Goal: Transaction & Acquisition: Obtain resource

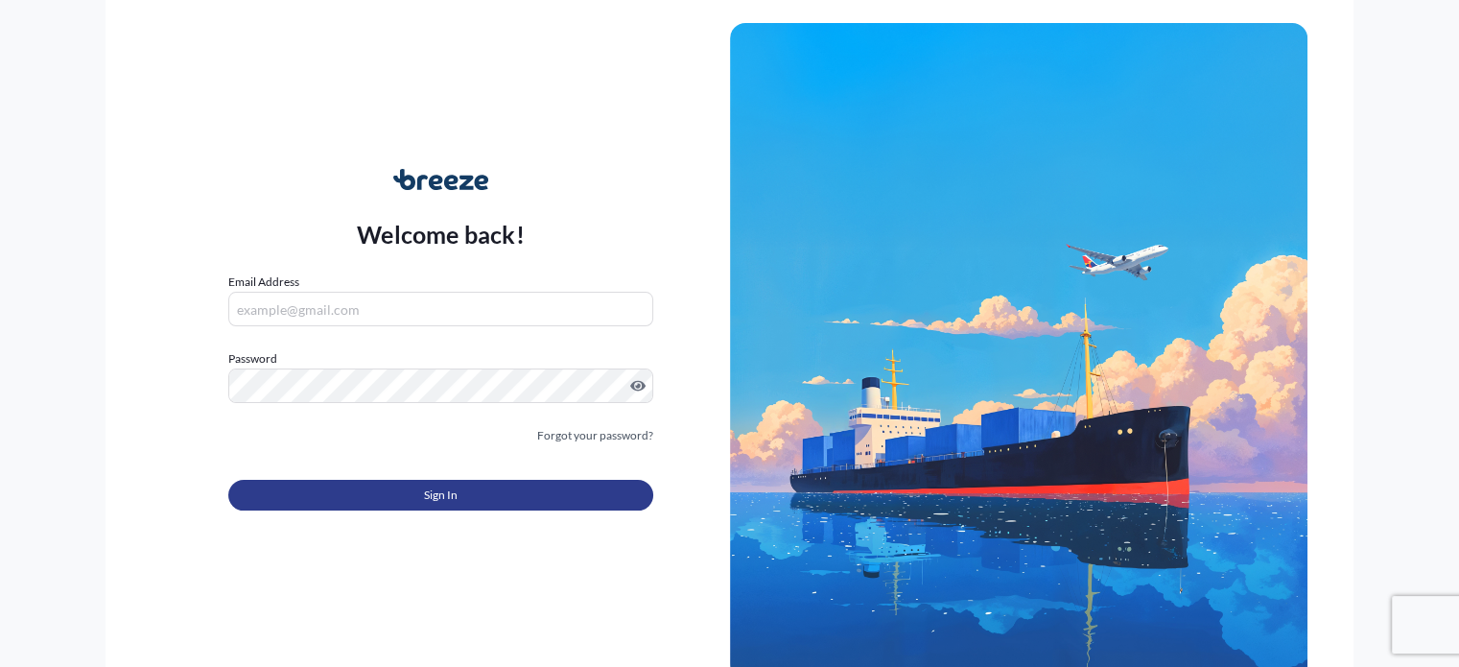
type input "[PERSON_NAME][EMAIL_ADDRESS][PERSON_NAME][DOMAIN_NAME]"
click at [438, 499] on span "Sign In" at bounding box center [441, 494] width 34 height 19
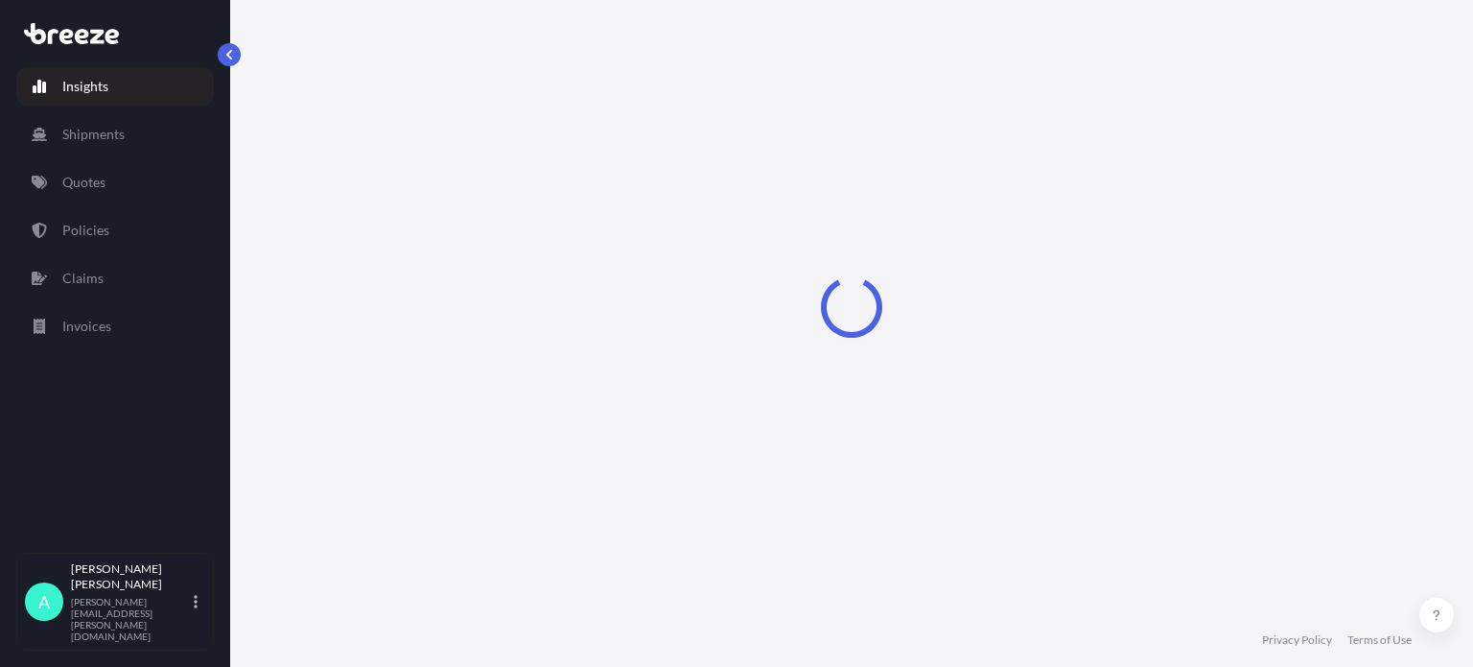
select select "2025"
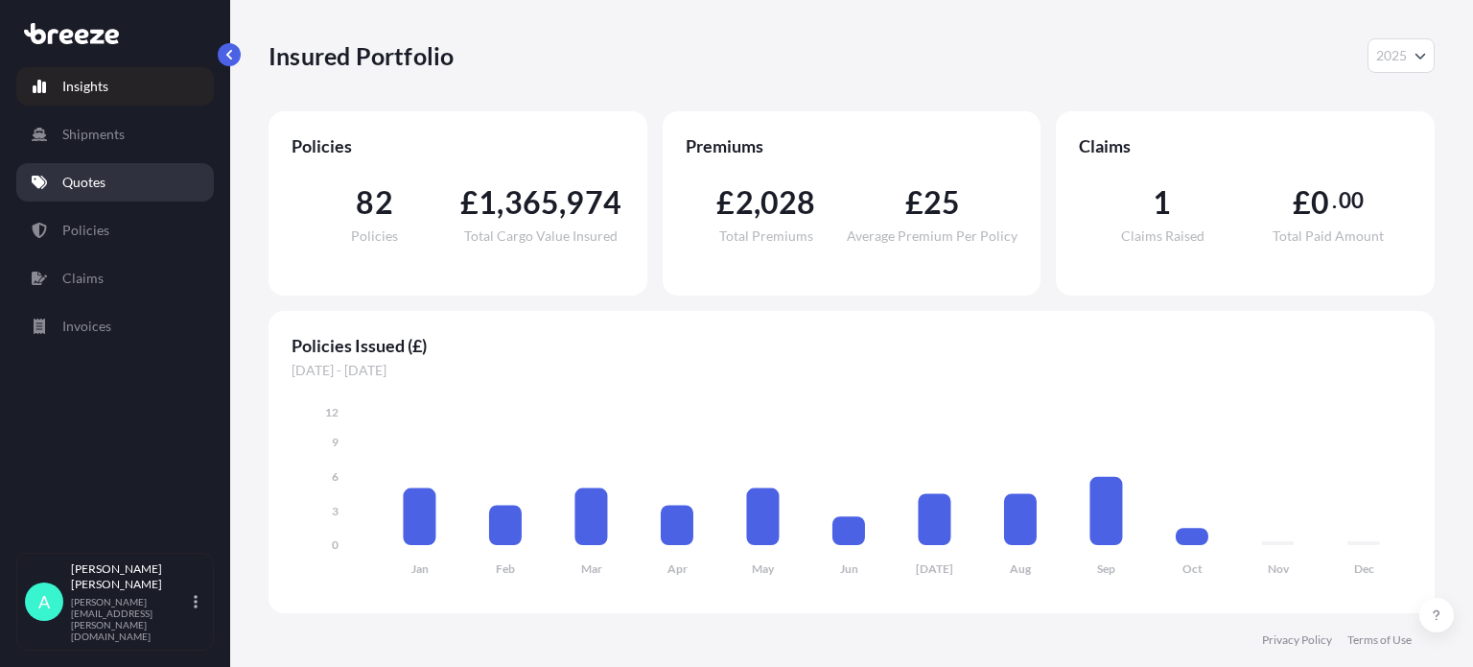
click at [104, 177] on p "Quotes" at bounding box center [83, 182] width 43 height 19
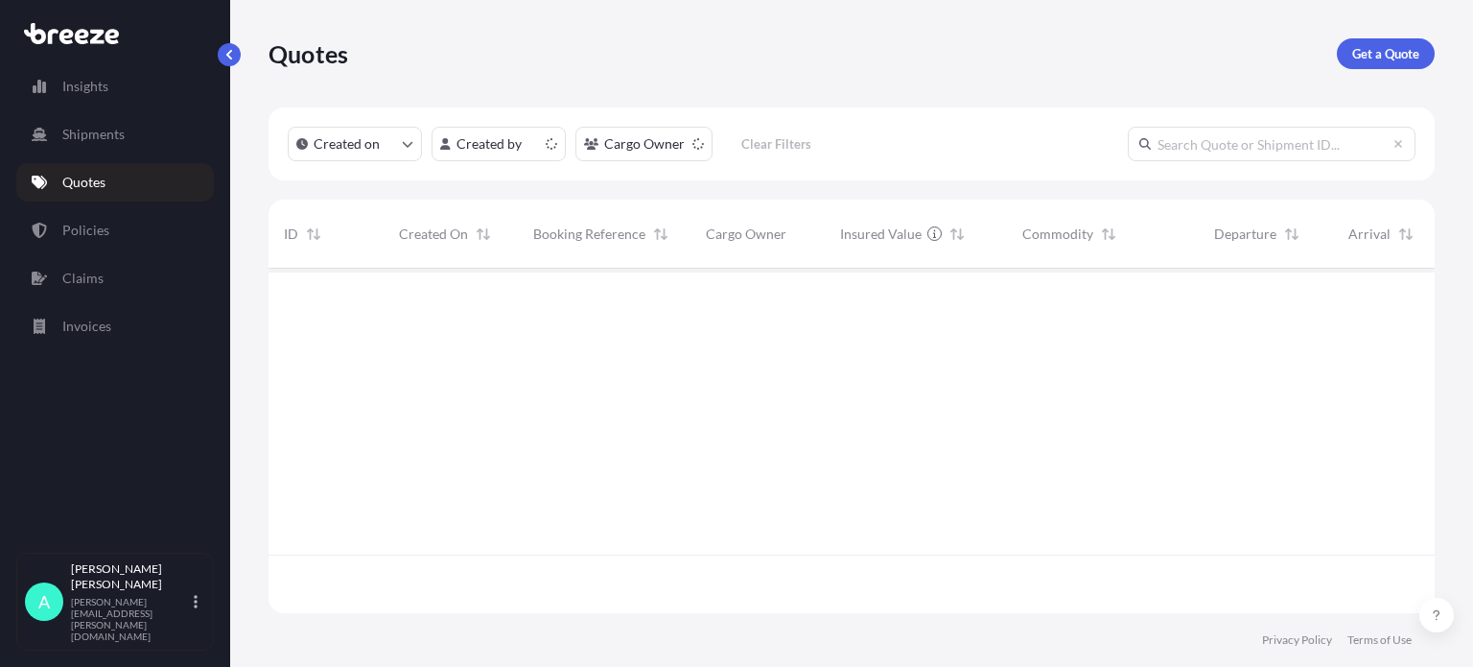
scroll to position [340, 1151]
click at [1370, 57] on p "Get a Quote" at bounding box center [1385, 53] width 67 height 19
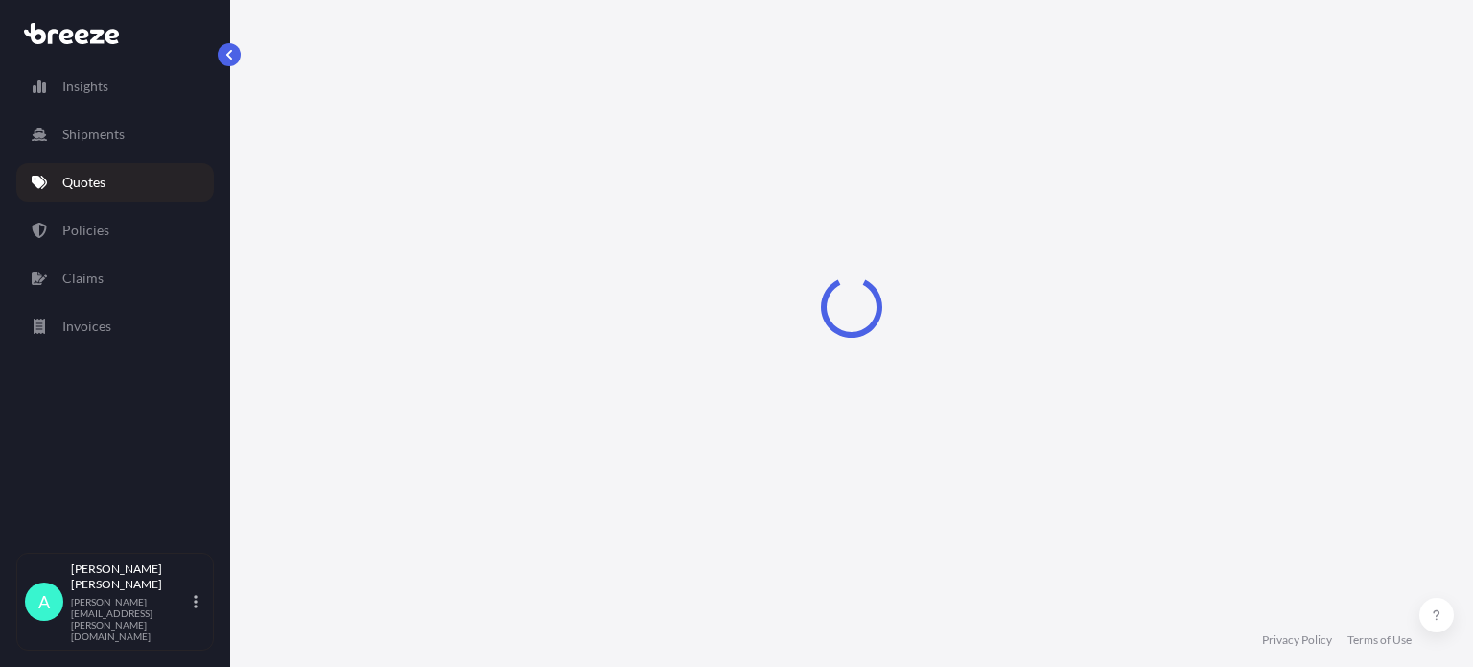
select select "Sea"
select select "1"
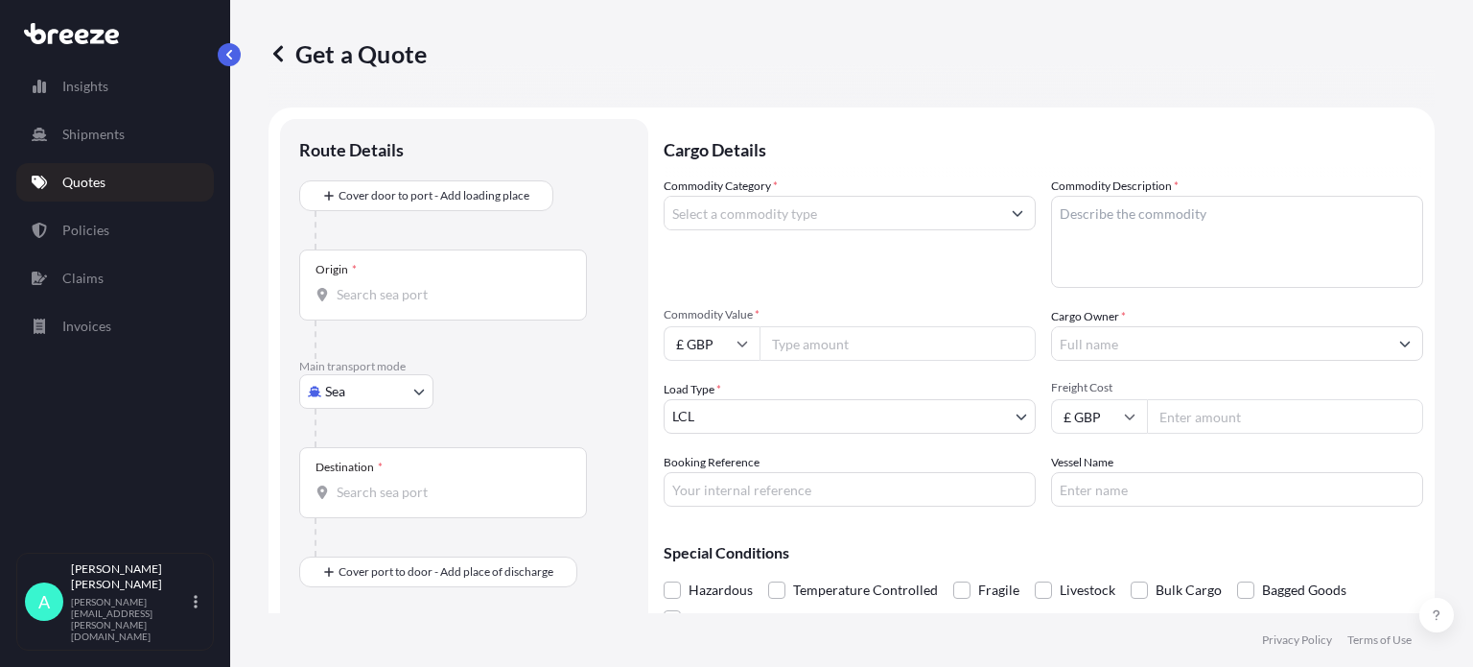
scroll to position [31, 0]
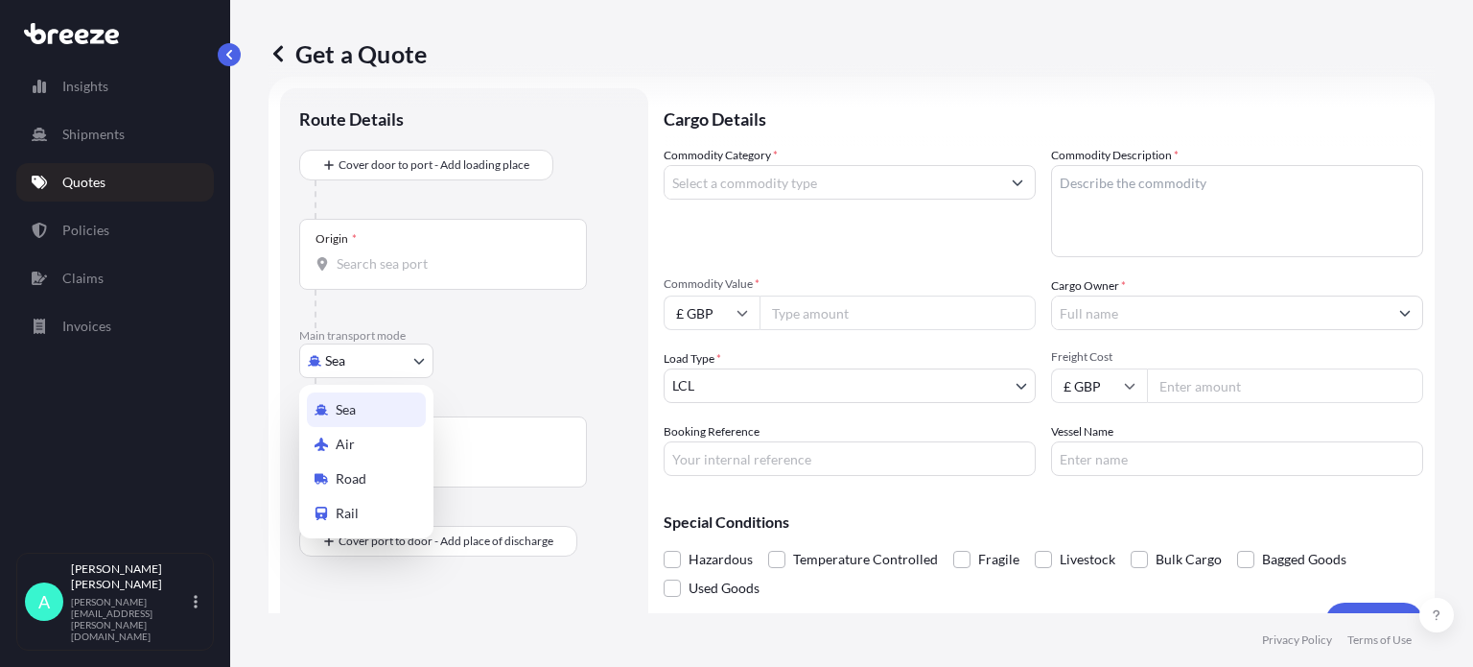
click at [337, 363] on body "Insights Shipments Quotes Policies Claims Invoices A [PERSON_NAME] [PERSON_NAME…" at bounding box center [736, 333] width 1473 height 667
click at [345, 482] on span "Road" at bounding box center [351, 478] width 31 height 19
select select "Road"
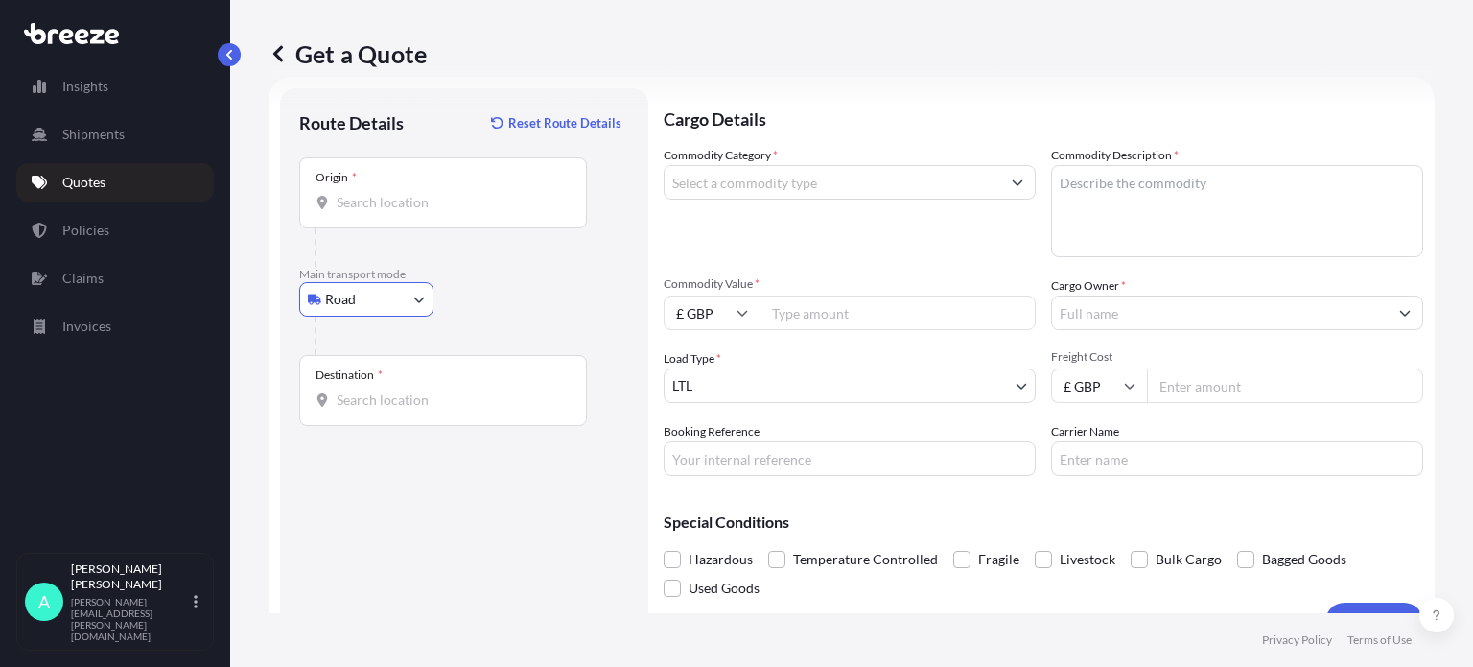
click at [359, 213] on div "Origin *" at bounding box center [443, 192] width 288 height 71
click at [359, 212] on input "Origin *" at bounding box center [450, 202] width 226 height 19
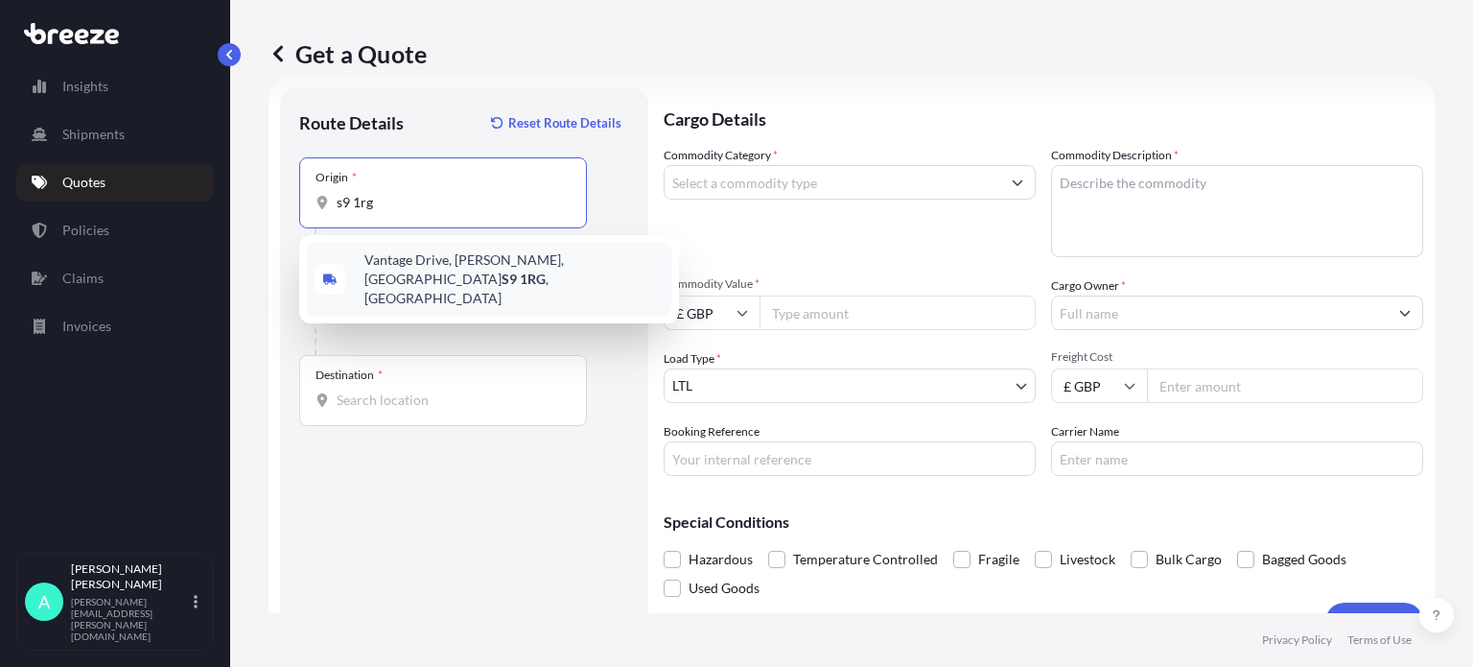
click at [388, 263] on span "[STREET_ADDRESS][PERSON_NAME]" at bounding box center [513, 279] width 299 height 58
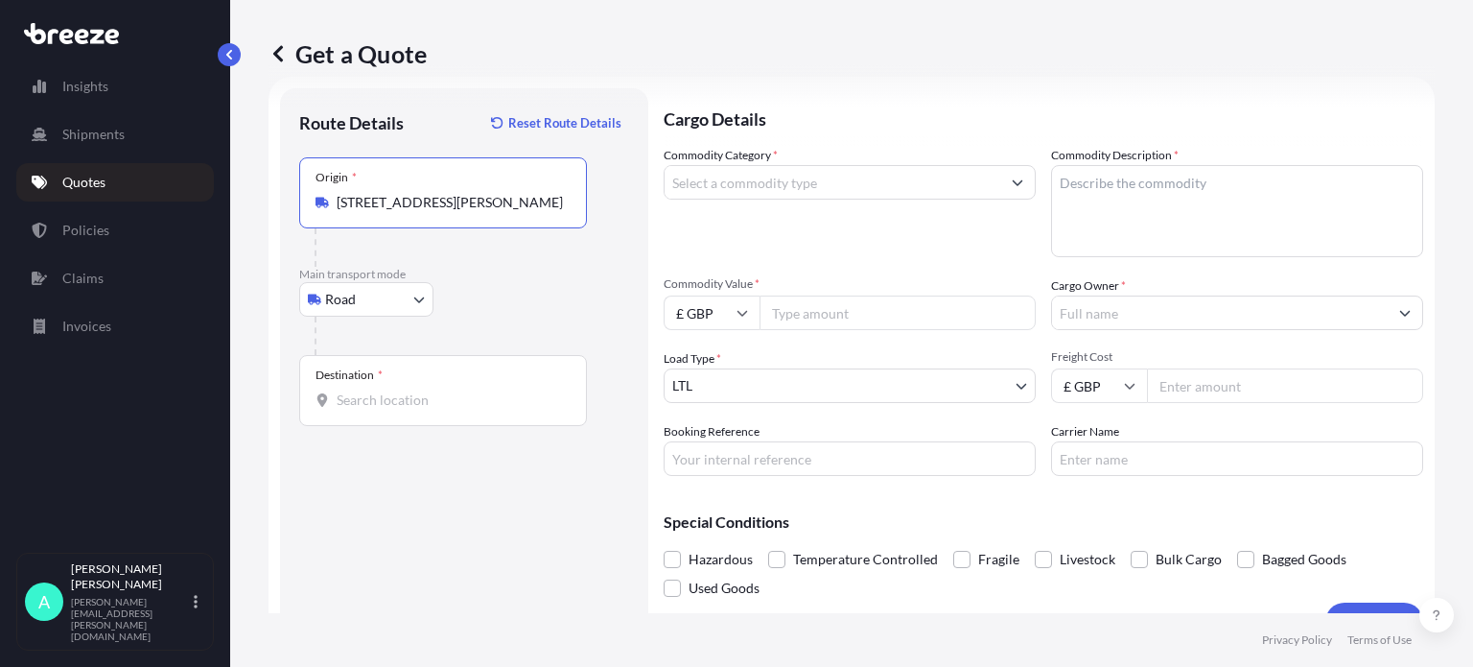
type input "[STREET_ADDRESS][PERSON_NAME]"
click at [372, 400] on input "Destination *" at bounding box center [450, 399] width 226 height 19
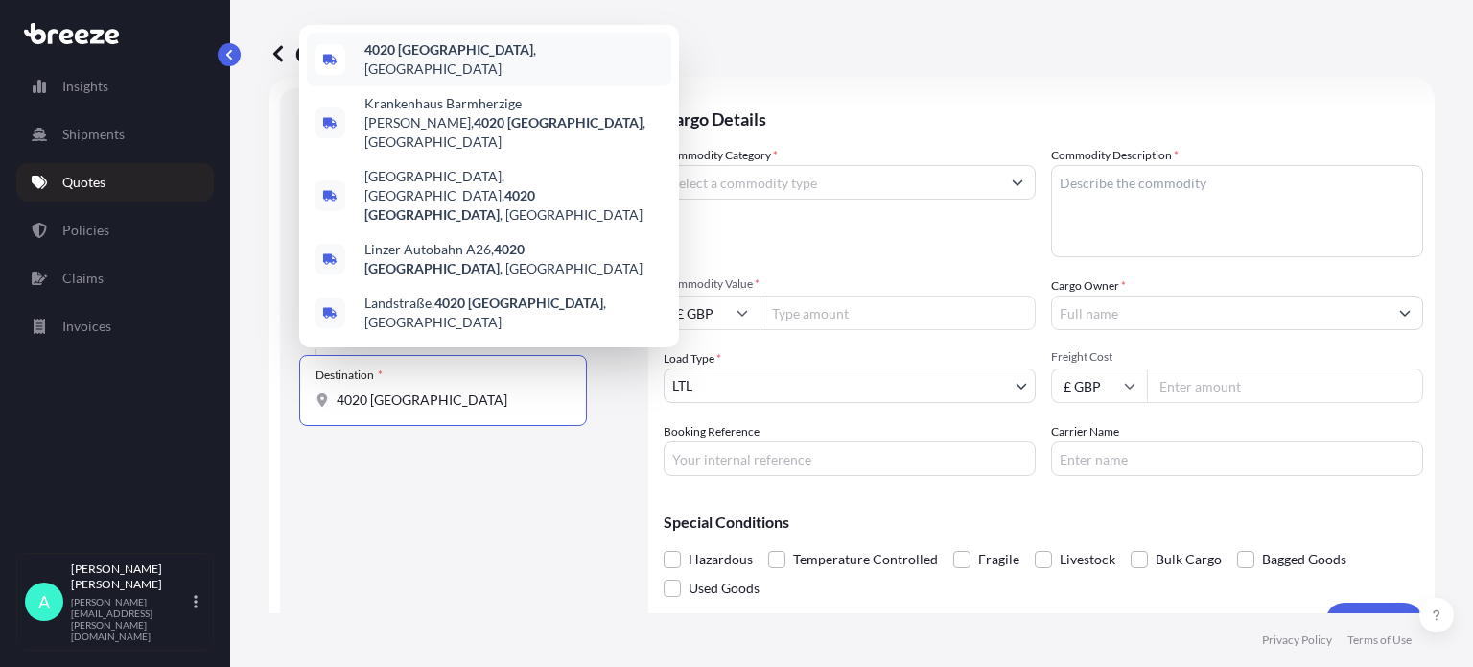
click at [427, 79] on span "4020 [GEOGRAPHIC_DATA] , [GEOGRAPHIC_DATA]" at bounding box center [513, 59] width 299 height 38
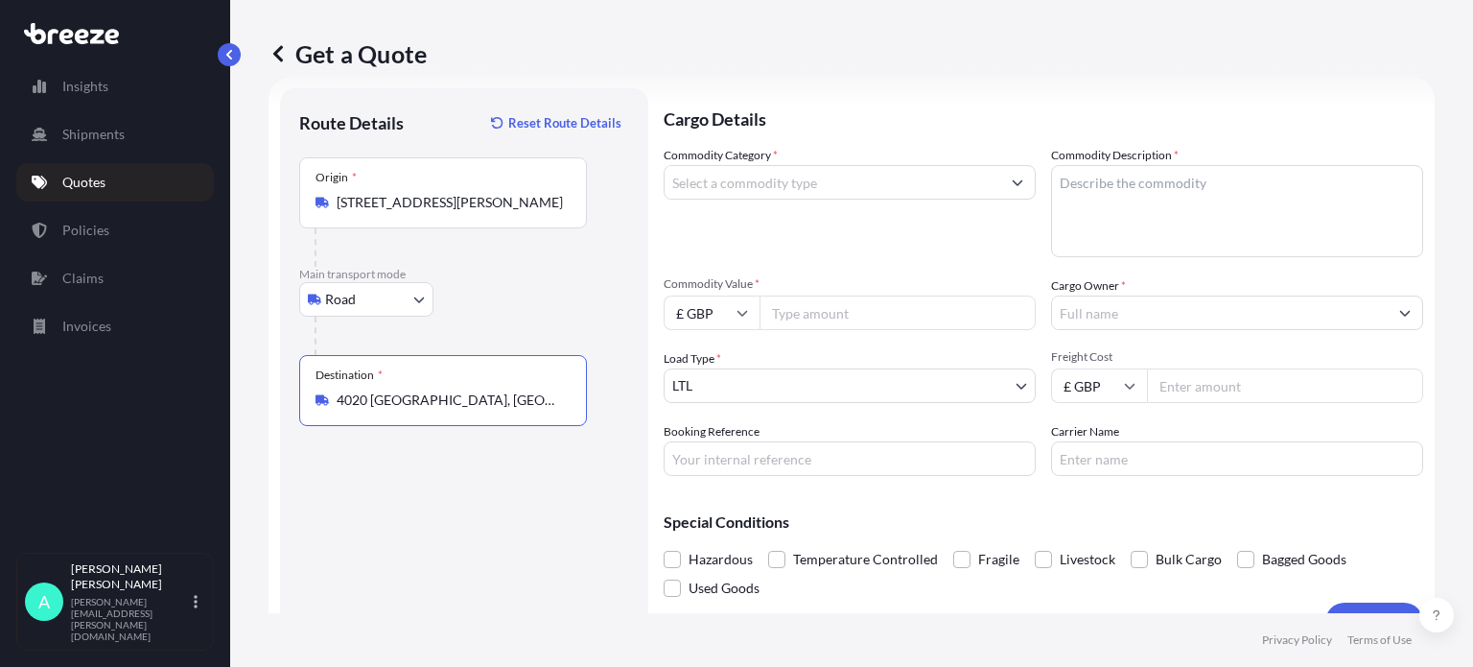
type input "4020 [GEOGRAPHIC_DATA], [GEOGRAPHIC_DATA]"
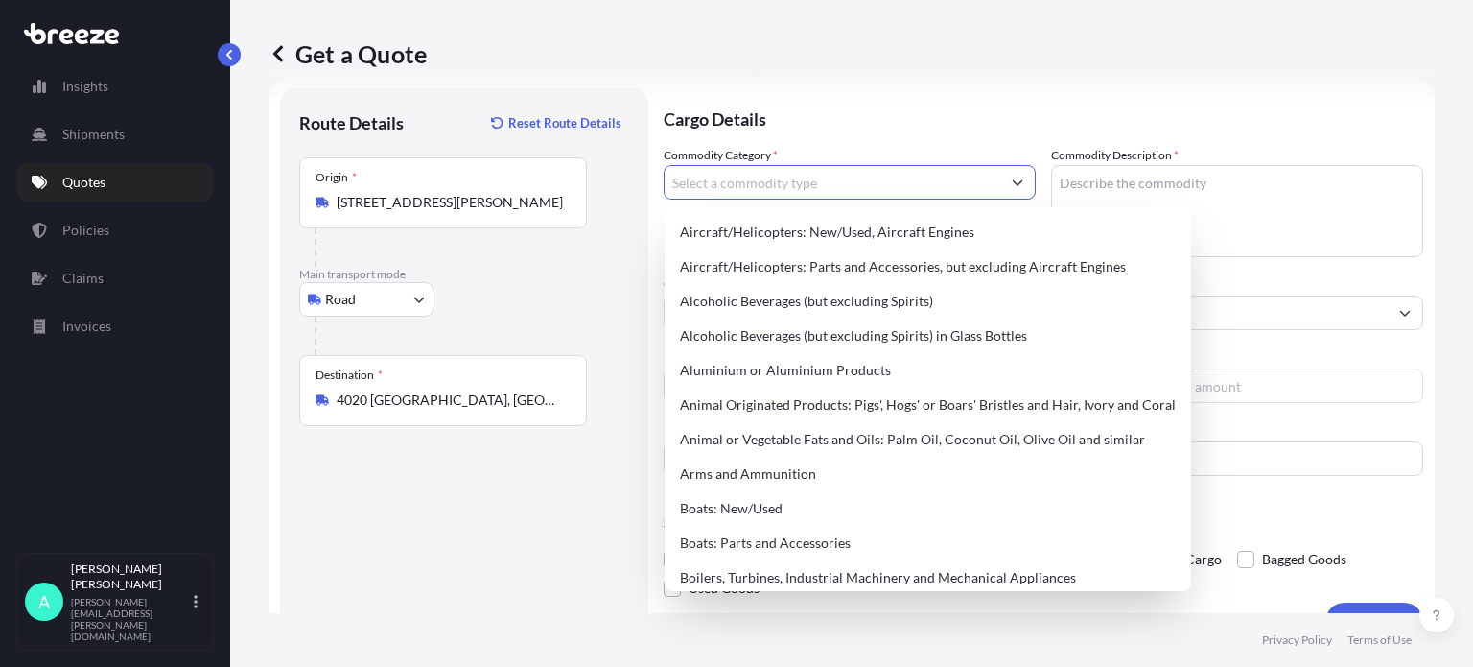
click at [762, 179] on input "Commodity Category *" at bounding box center [833, 182] width 336 height 35
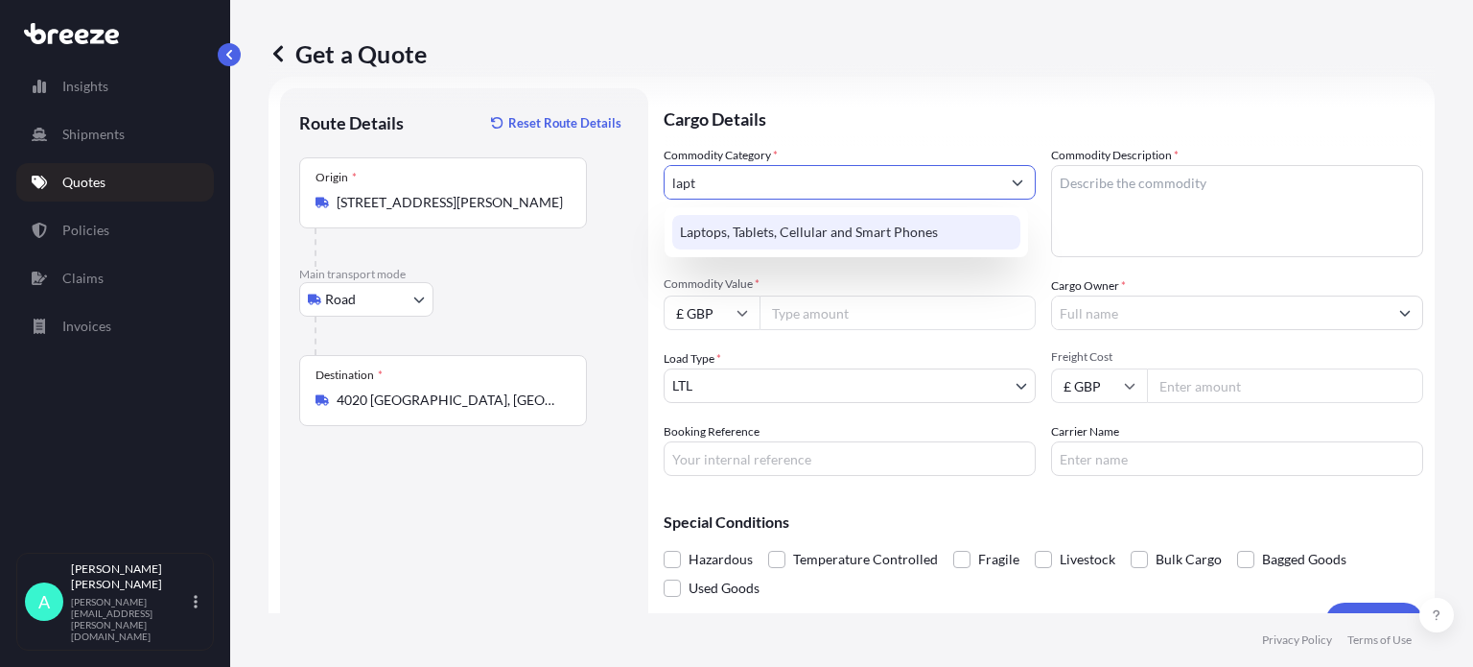
click at [772, 241] on div "Laptops, Tablets, Cellular and Smart Phones" at bounding box center [846, 232] width 348 height 35
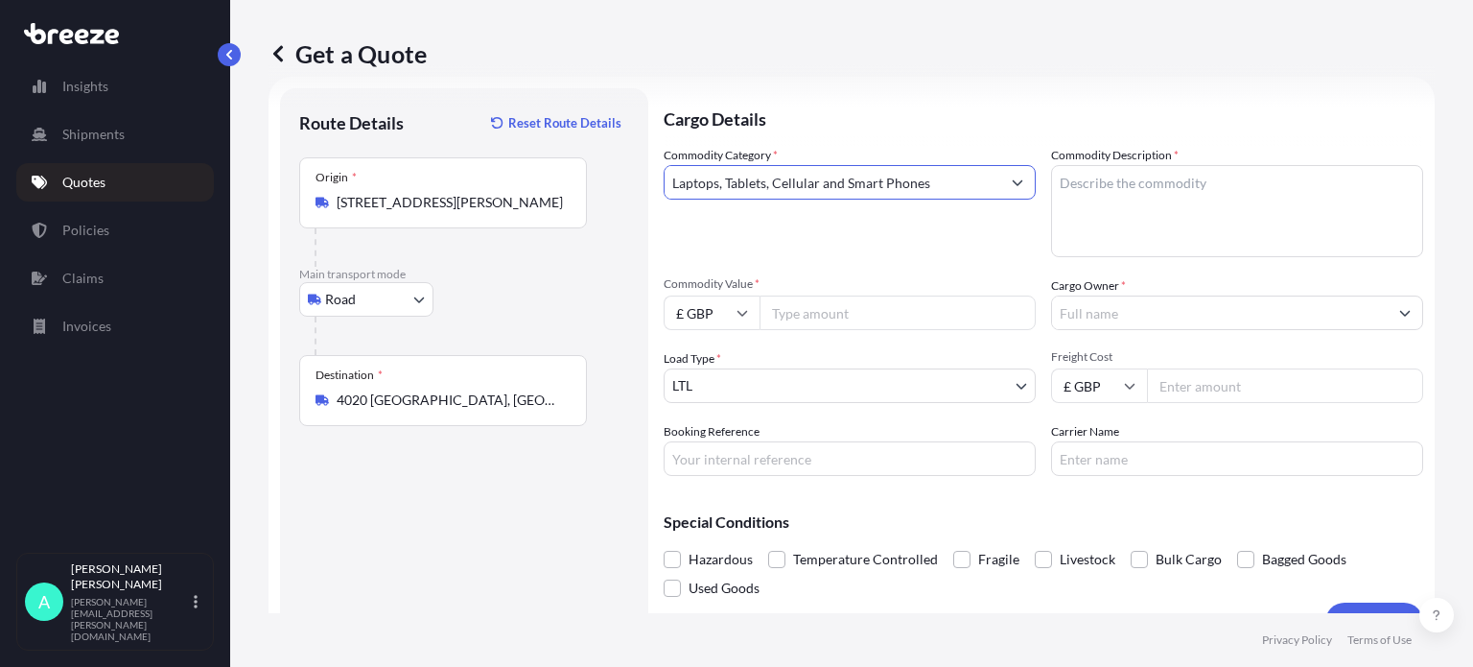
type input "Laptops, Tablets, Cellular and Smart Phones"
click at [1093, 201] on textarea "Commodity Description *" at bounding box center [1237, 211] width 372 height 92
type textarea "HP Laptop x2"
click at [829, 307] on input "Commodity Value *" at bounding box center [898, 312] width 276 height 35
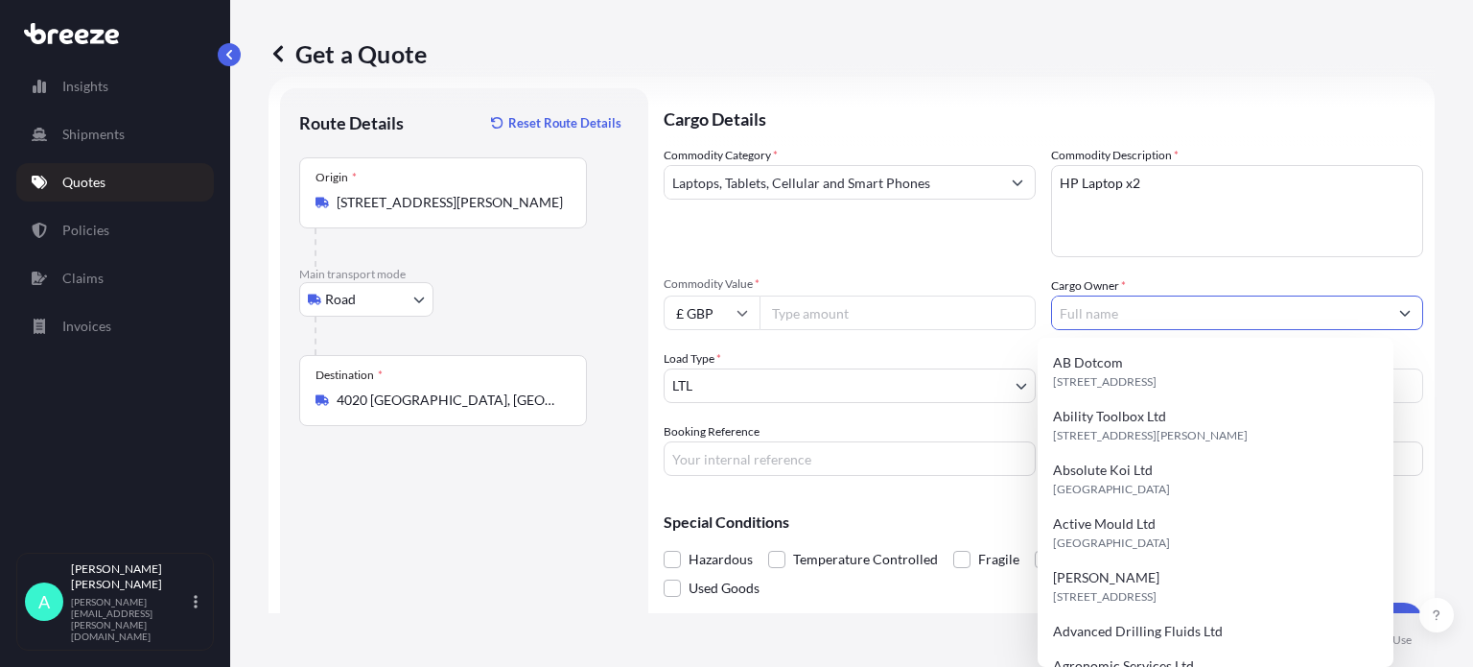
click at [1090, 308] on input "Cargo Owner *" at bounding box center [1220, 312] width 336 height 35
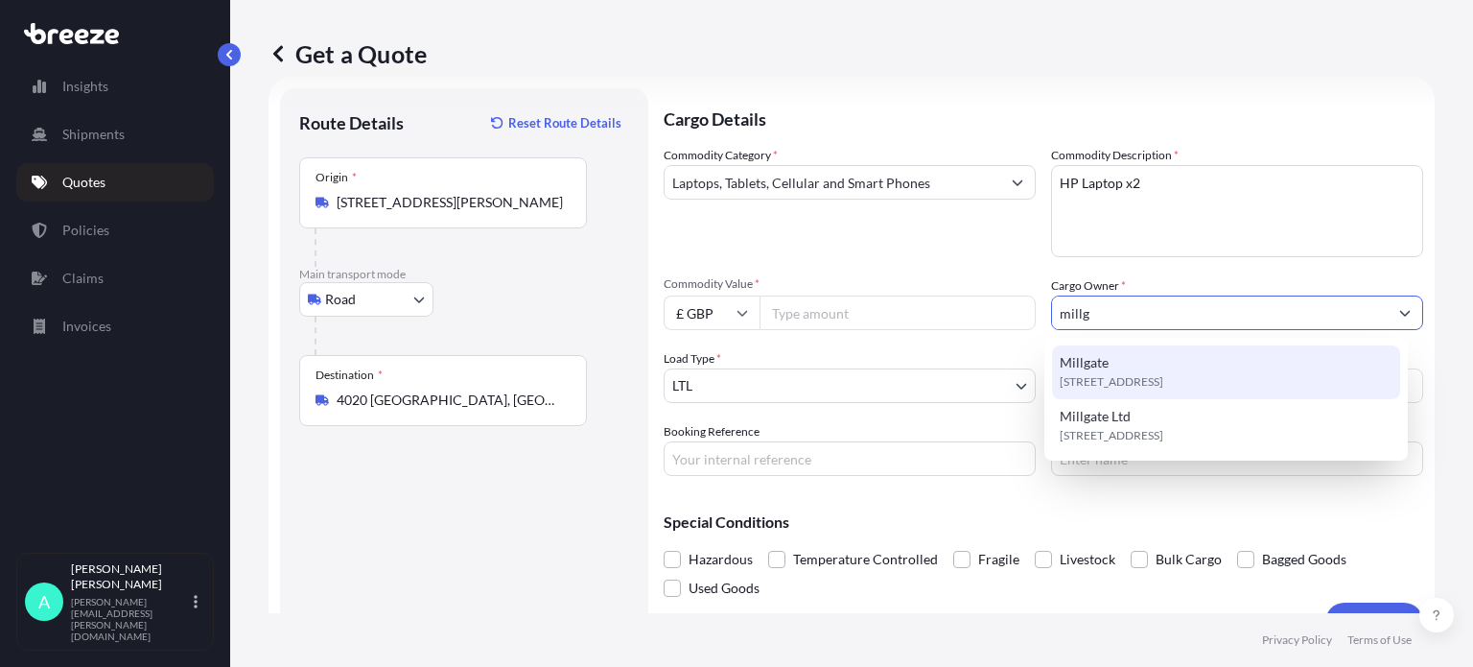
click at [1110, 372] on span "[STREET_ADDRESS]" at bounding box center [1112, 381] width 104 height 19
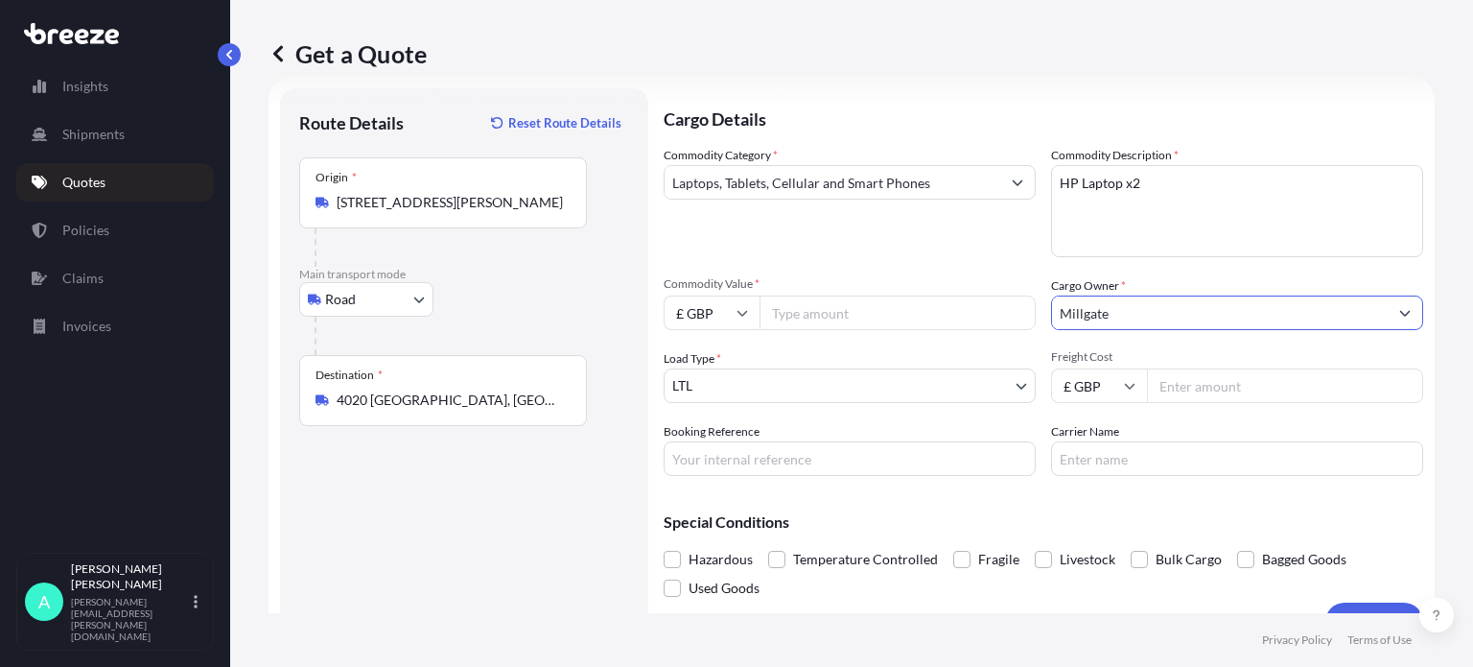
type input "Millgate"
click at [1173, 394] on input "Freight Cost" at bounding box center [1285, 385] width 276 height 35
type input "57.46"
click at [763, 472] on input "Booking Reference" at bounding box center [850, 458] width 372 height 35
type input "17644"
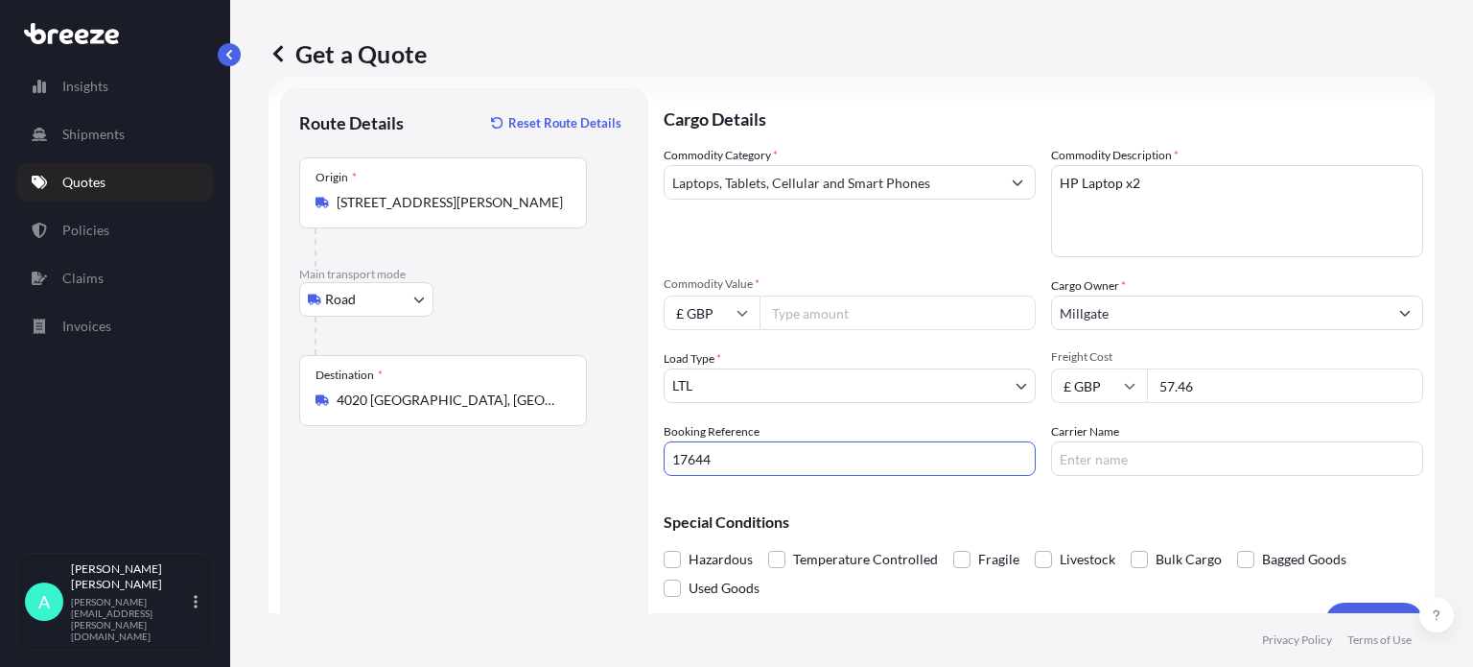
click at [730, 565] on span "Hazardous" at bounding box center [721, 559] width 64 height 29
click at [664, 545] on input "Hazardous" at bounding box center [664, 545] width 0 height 0
click at [808, 298] on input "Commodity Value *" at bounding box center [898, 312] width 276 height 35
click at [1111, 463] on input "Carrier Name" at bounding box center [1237, 458] width 372 height 35
click at [836, 290] on span "Commodity Value *" at bounding box center [850, 283] width 372 height 15
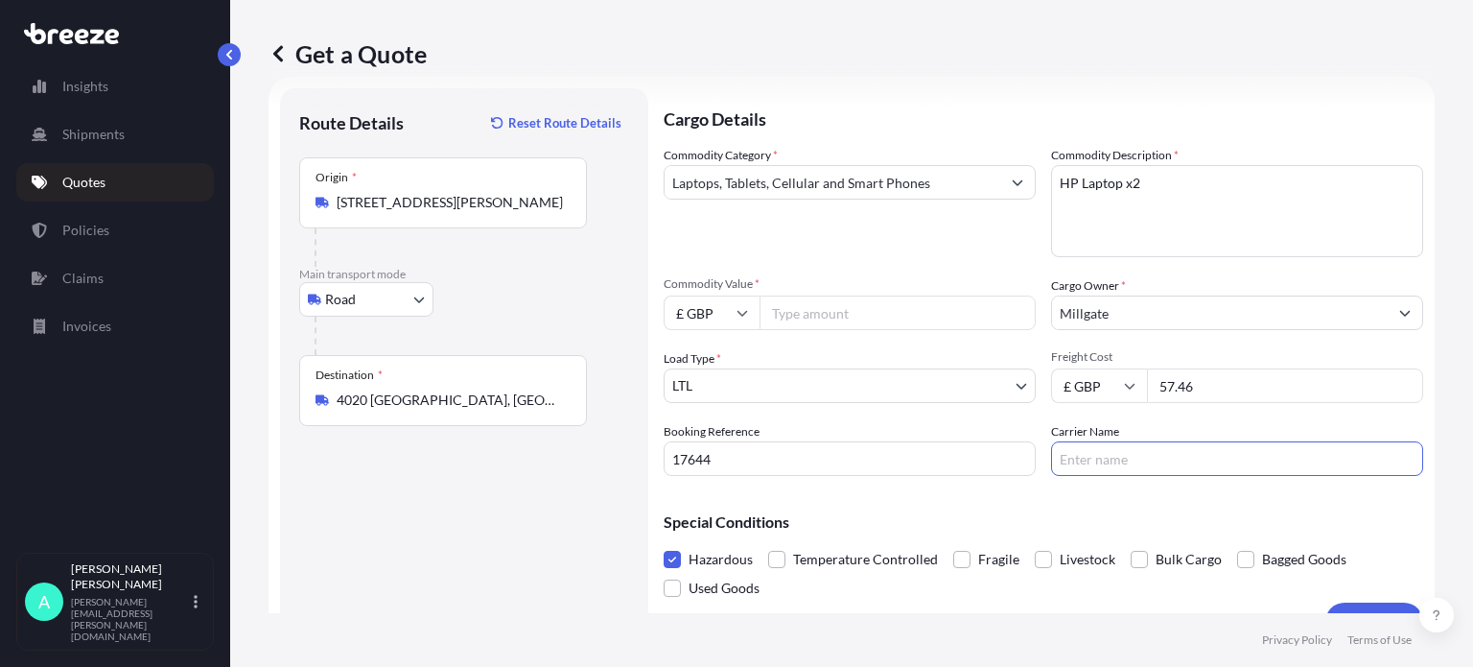
click at [836, 295] on input "Commodity Value *" at bounding box center [898, 312] width 276 height 35
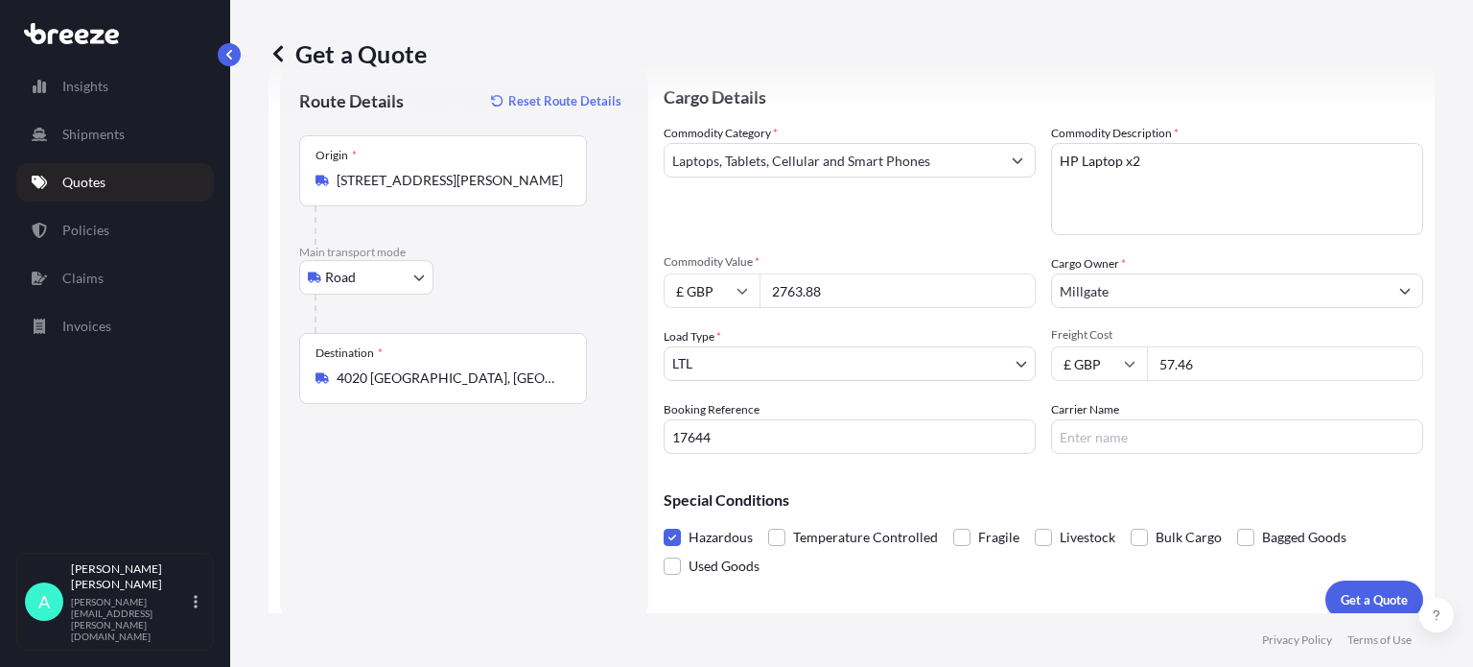
scroll to position [69, 0]
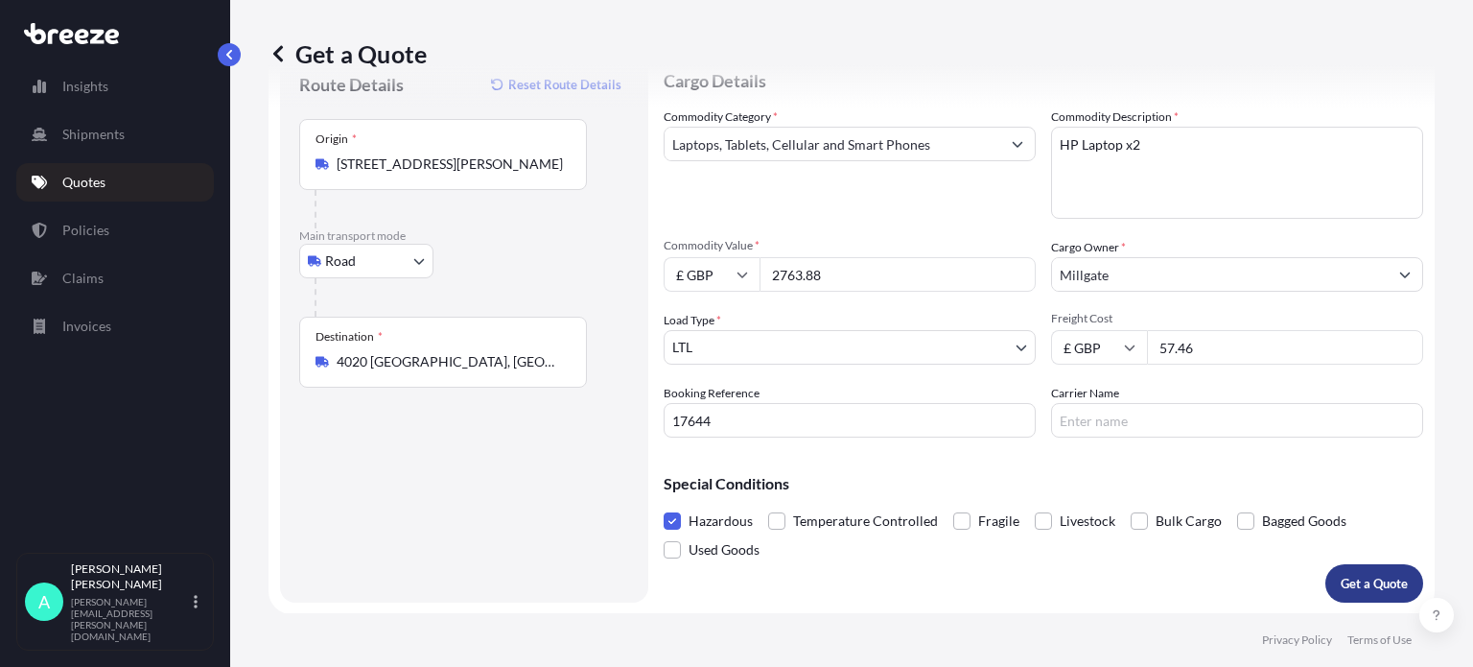
type input "2763.88"
click at [1357, 590] on p "Get a Quote" at bounding box center [1374, 583] width 67 height 19
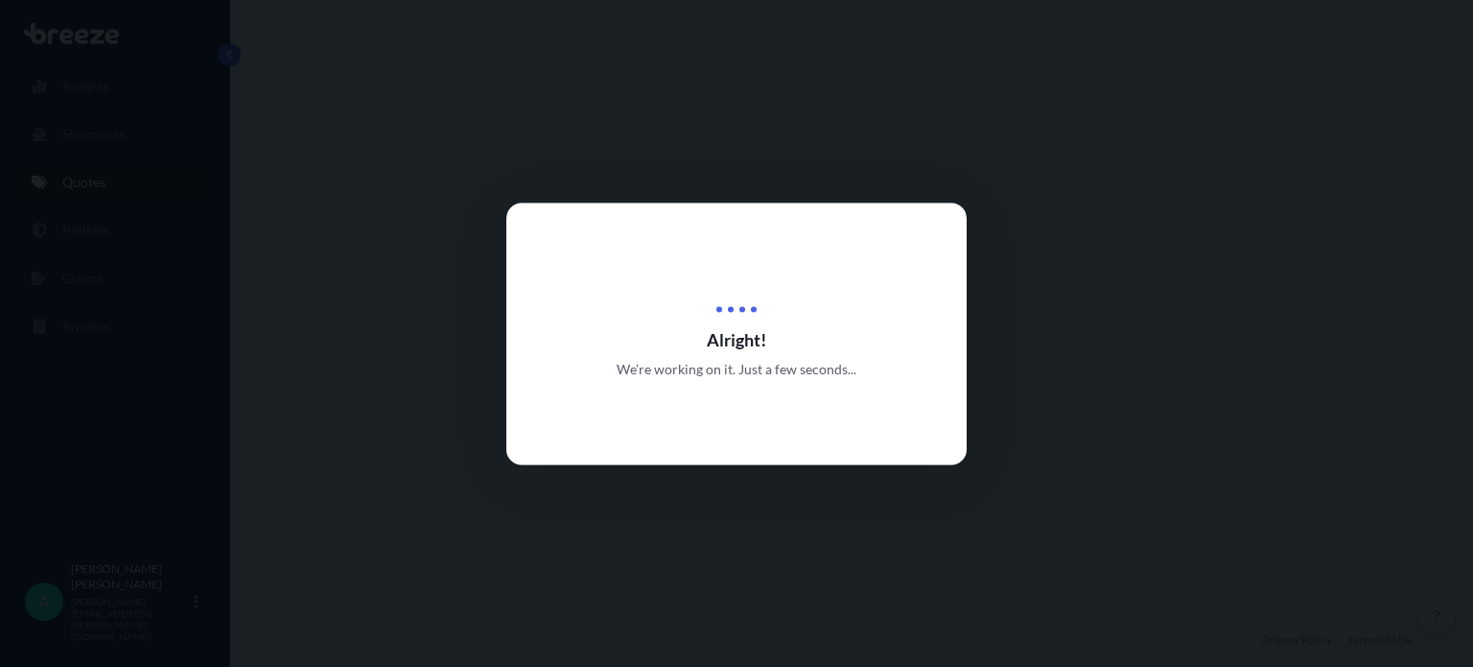
select select "Road"
select select "1"
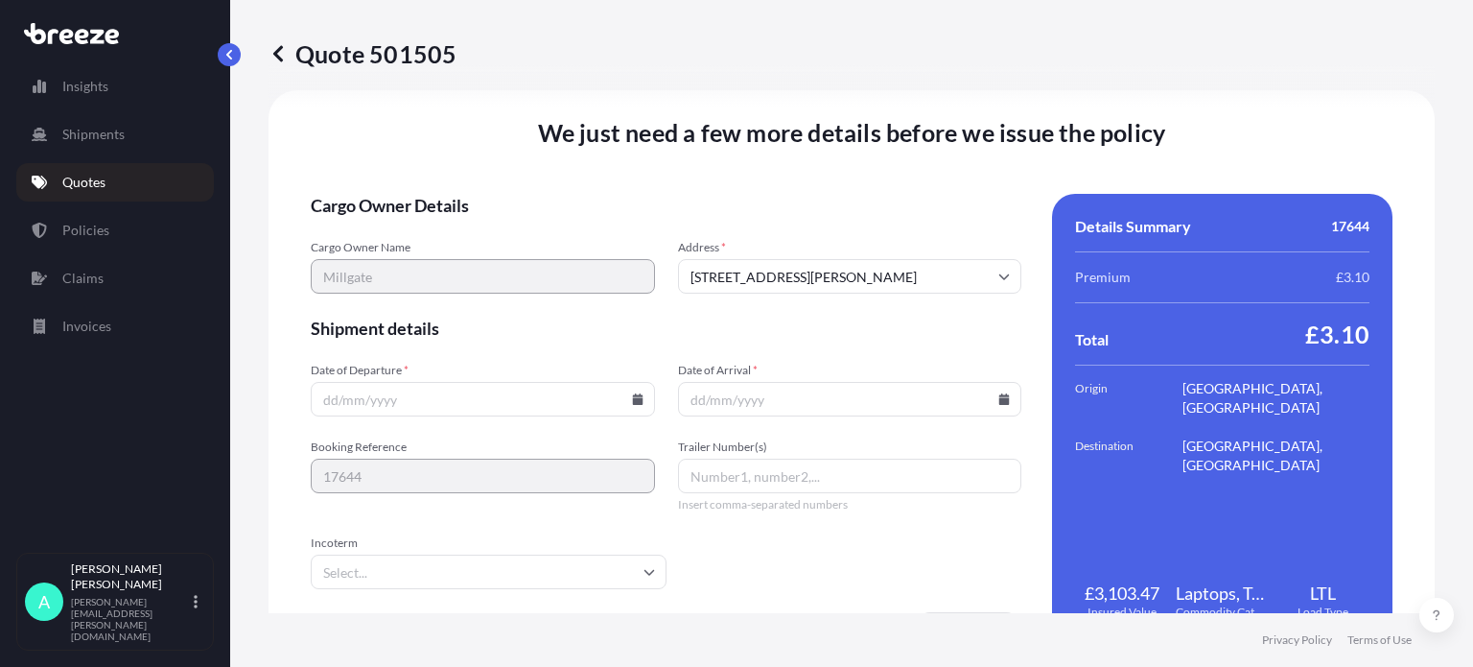
scroll to position [2500, 0]
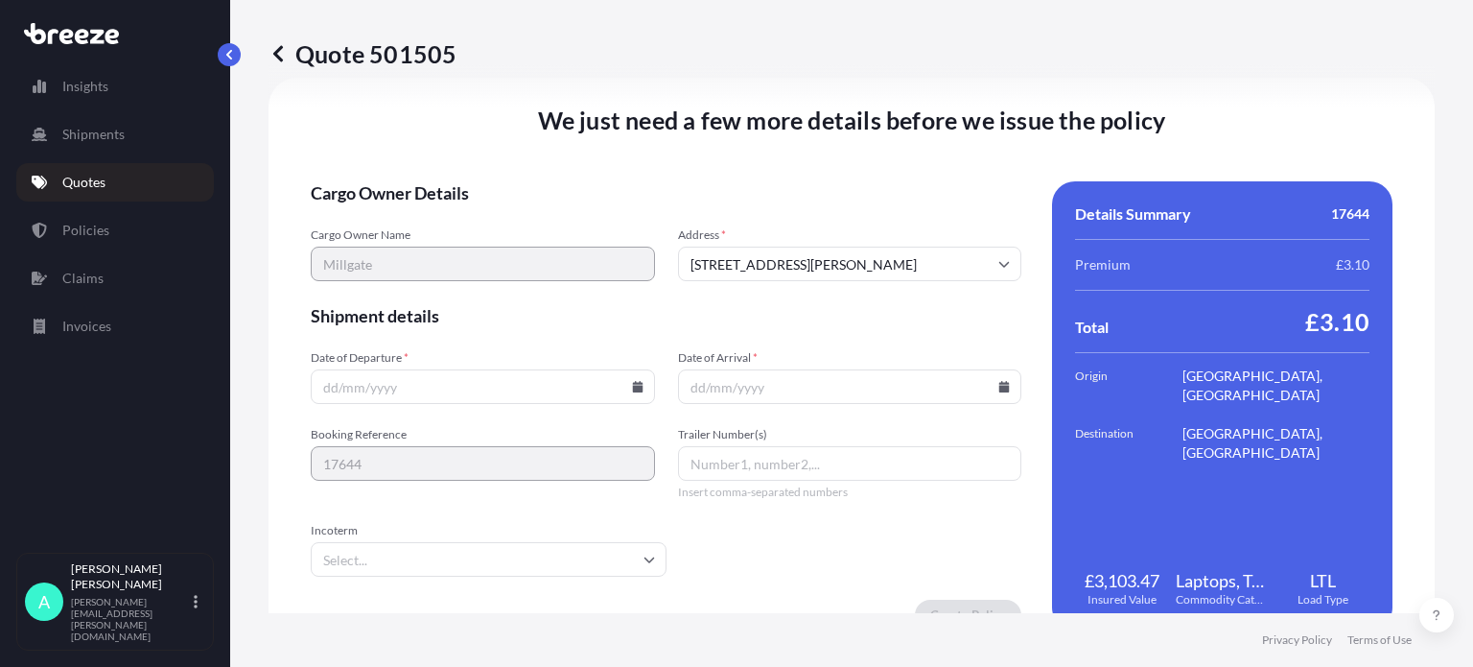
click at [775, 386] on input "Date of Arrival *" at bounding box center [850, 386] width 344 height 35
click at [999, 384] on icon at bounding box center [1004, 387] width 11 height 12
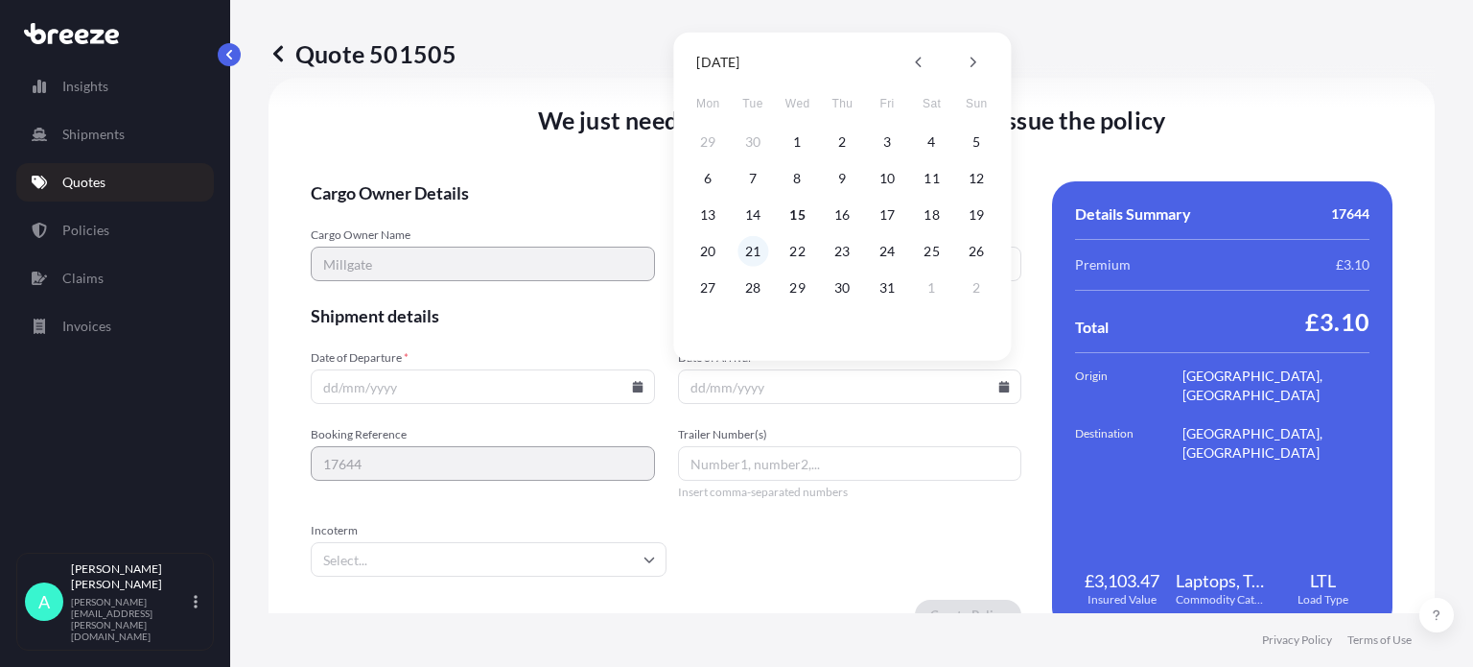
click at [760, 252] on button "21" at bounding box center [753, 251] width 31 height 31
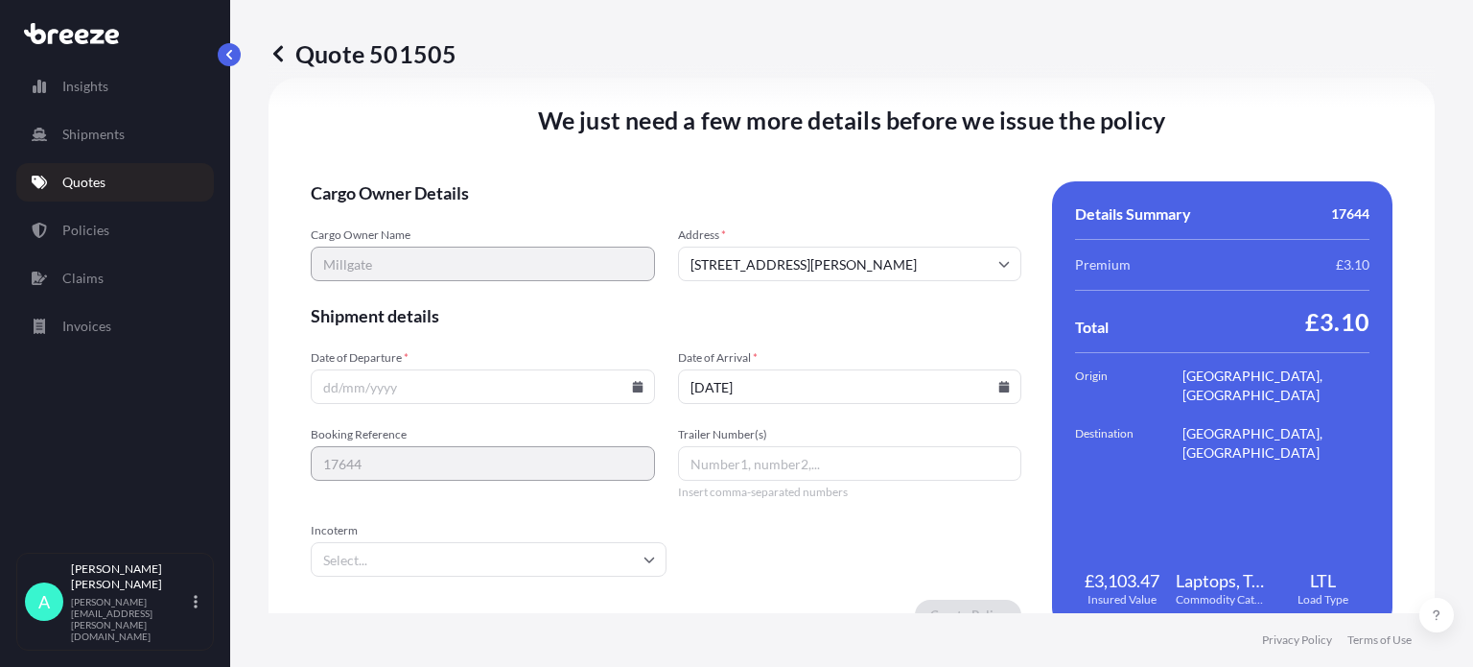
type input "[DATE]"
click at [454, 373] on input "Date of Departure *" at bounding box center [483, 386] width 344 height 35
click at [632, 387] on icon at bounding box center [637, 387] width 11 height 12
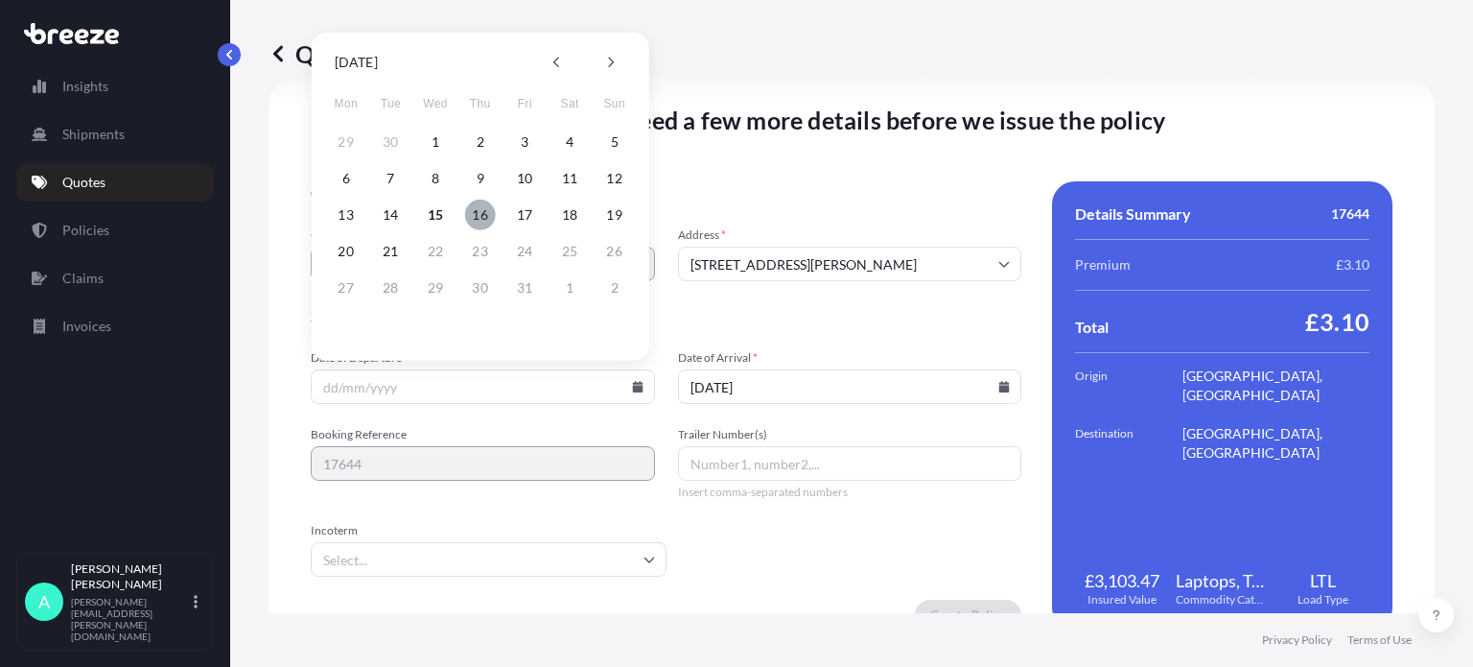
click at [475, 210] on button "16" at bounding box center [480, 214] width 31 height 31
type input "[DATE]"
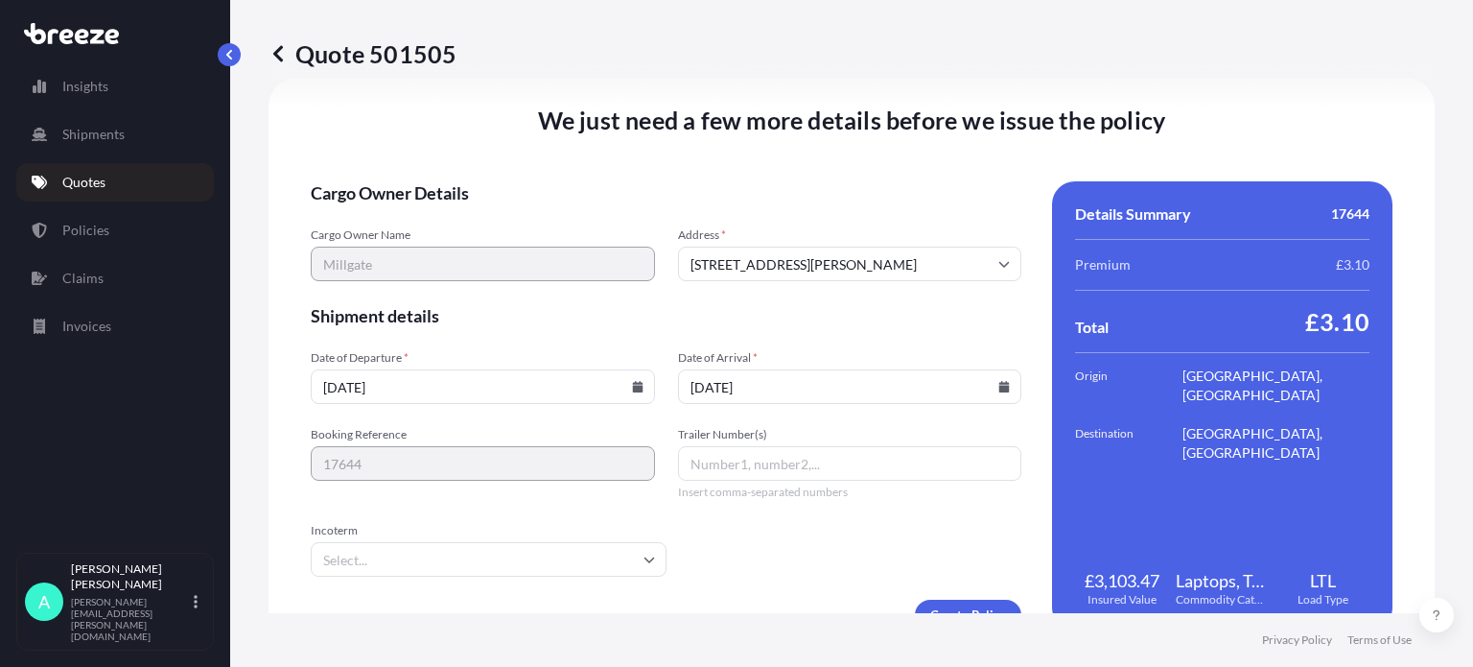
click at [441, 544] on input "Incoterm" at bounding box center [489, 559] width 356 height 35
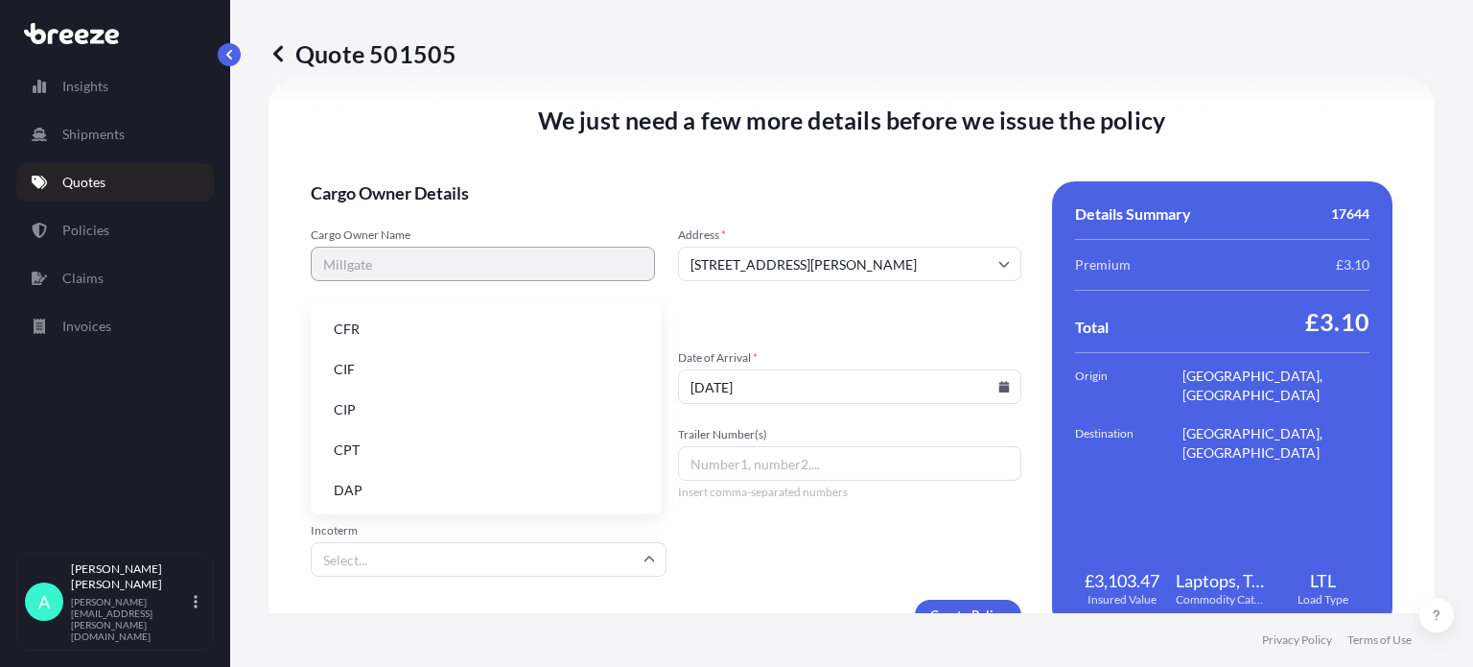
click at [416, 490] on li "DAP" at bounding box center [486, 490] width 336 height 36
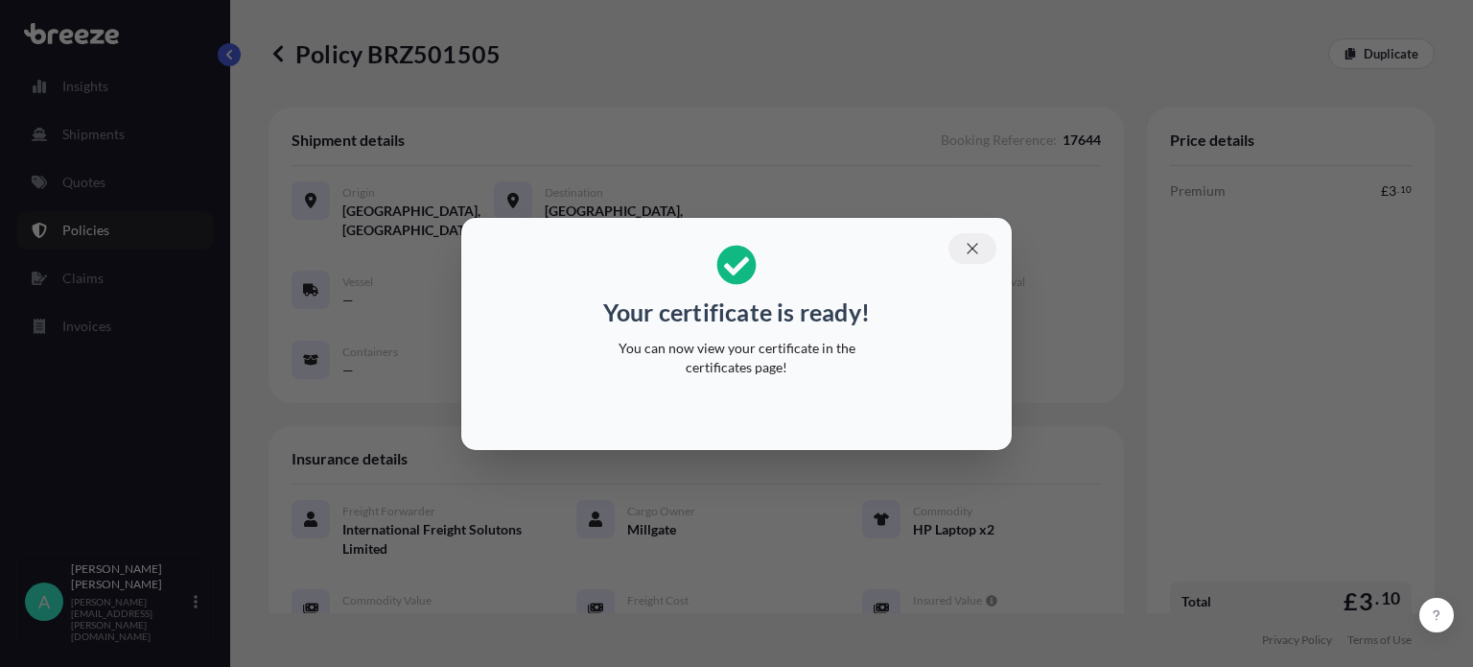
click at [972, 245] on icon "button" at bounding box center [972, 248] width 17 height 17
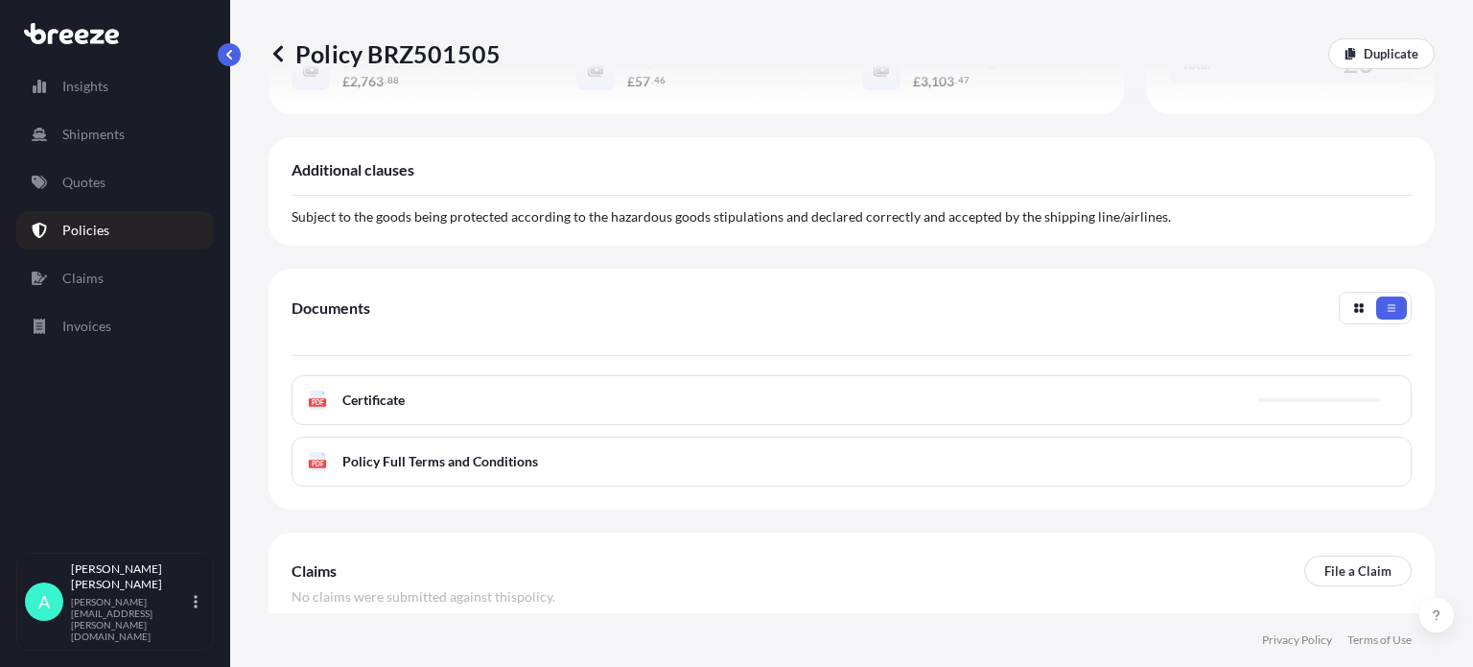
scroll to position [635, 0]
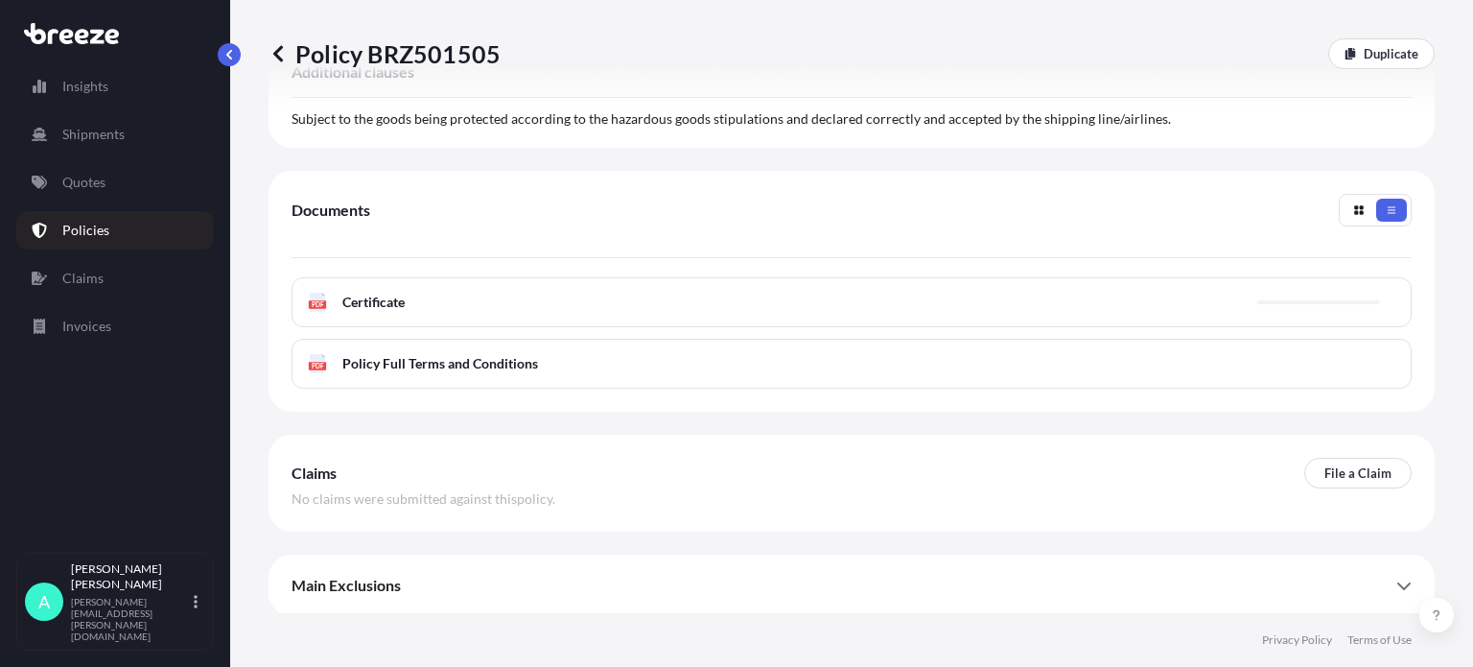
click at [592, 296] on div "PDF Certificate" at bounding box center [852, 302] width 1120 height 50
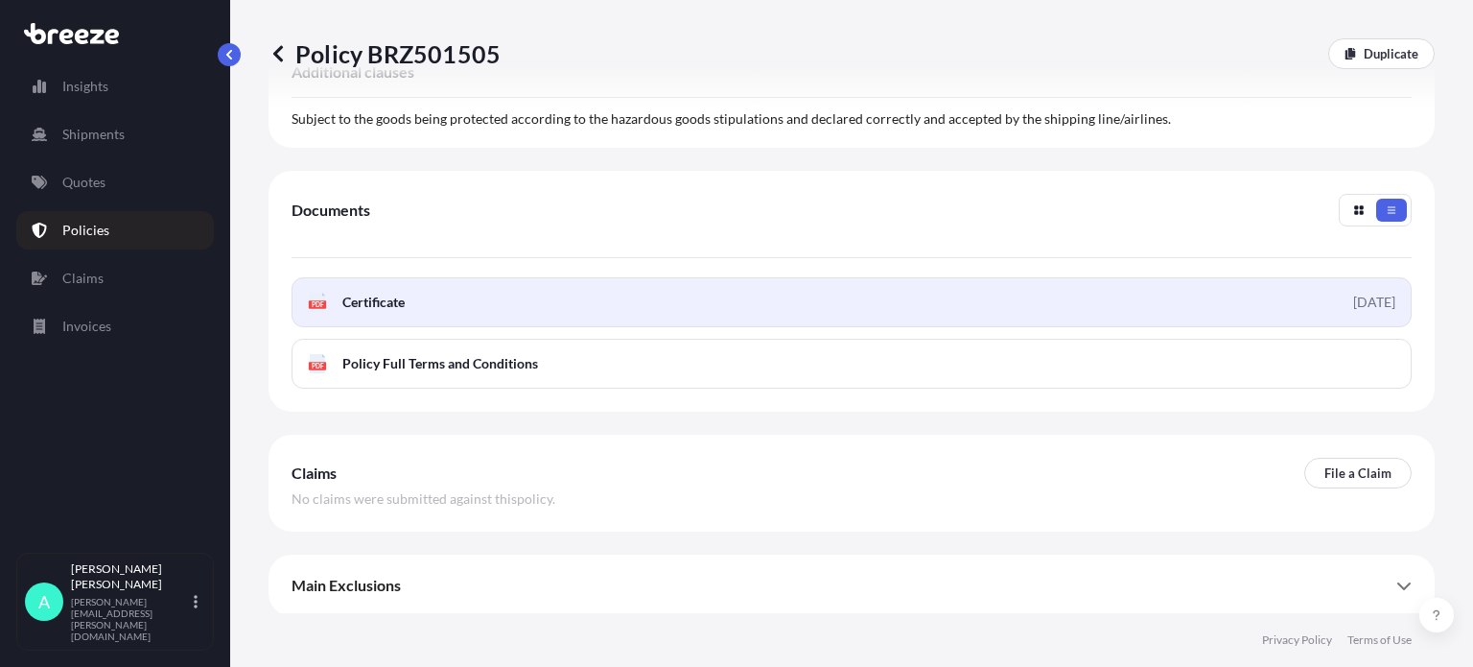
click at [598, 283] on link "PDF Certificate [DATE]" at bounding box center [852, 302] width 1120 height 50
